Goal: Task Accomplishment & Management: Manage account settings

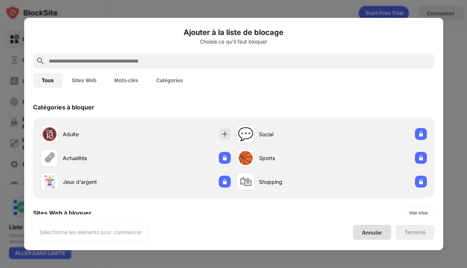
click at [385, 227] on div "Annuler" at bounding box center [372, 232] width 38 height 15
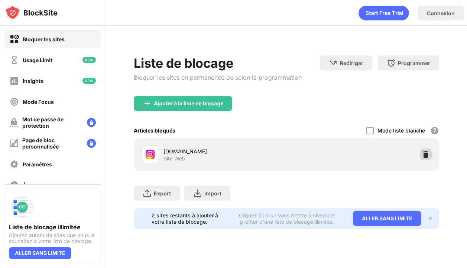
click at [427, 155] on img at bounding box center [425, 154] width 7 height 7
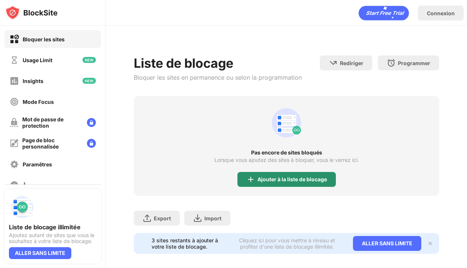
click at [303, 178] on div "Ajouter à la liste de blocage" at bounding box center [293, 179] width 70 height 6
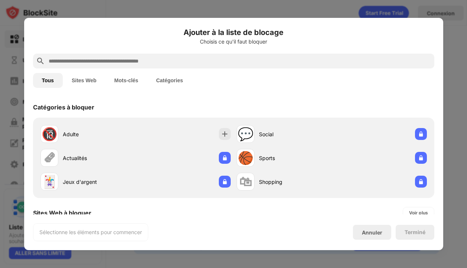
click at [233, 63] on input "text" at bounding box center [240, 60] width 384 height 9
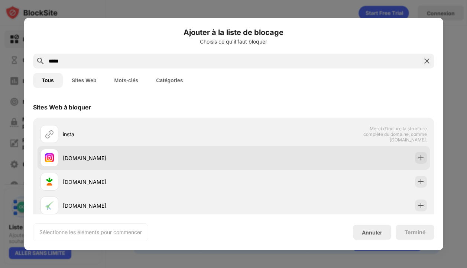
type input "*****"
click at [208, 151] on div "instagram.com" at bounding box center [137, 158] width 193 height 18
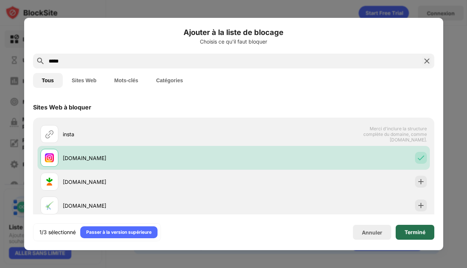
click at [416, 234] on div "Terminé" at bounding box center [415, 232] width 21 height 6
